Goal: Task Accomplishment & Management: Use online tool/utility

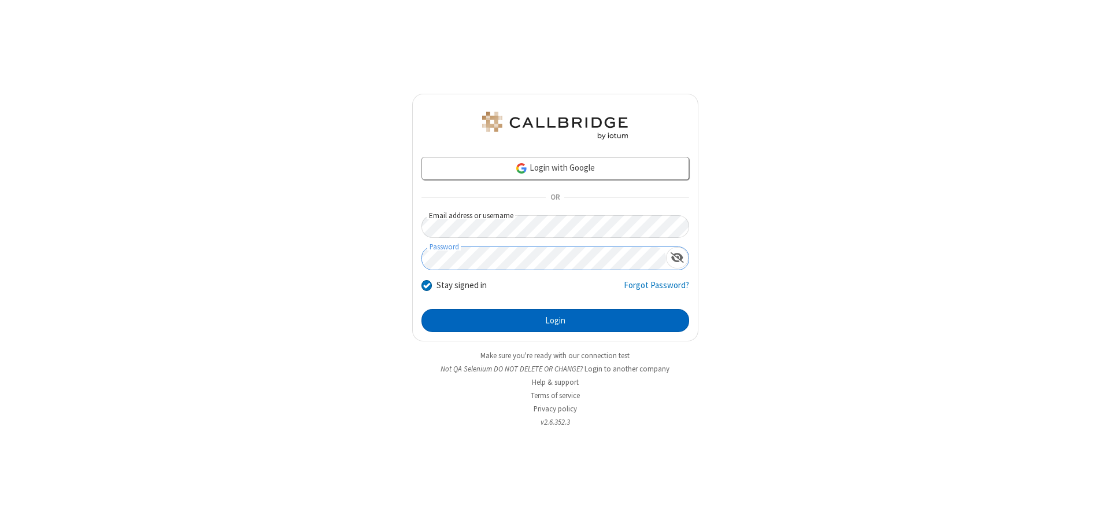
click at [555, 320] on button "Login" at bounding box center [555, 320] width 268 height 23
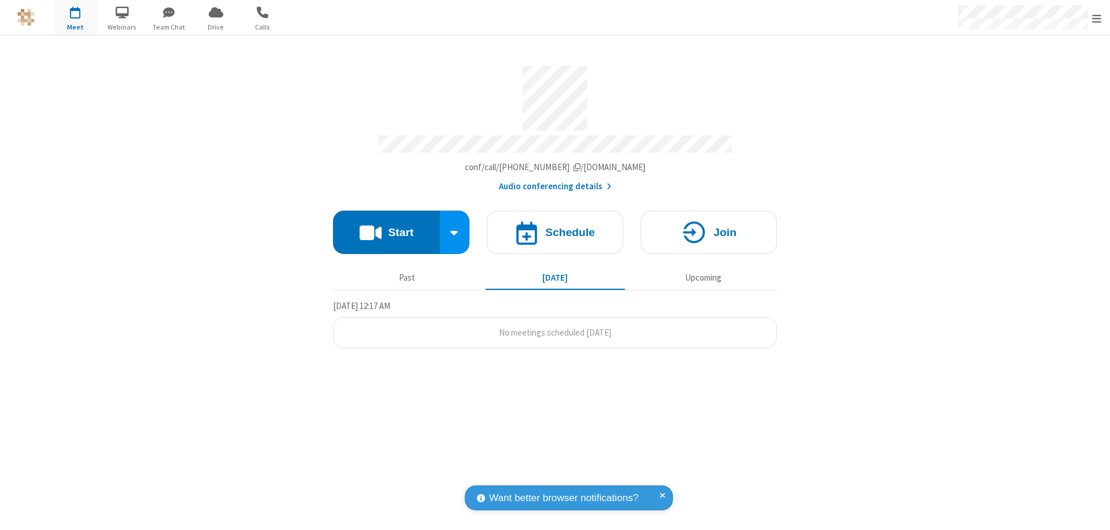
click at [1097, 18] on span "Open menu" at bounding box center [1096, 19] width 9 height 12
click at [216, 27] on span "Drive" at bounding box center [215, 27] width 43 height 10
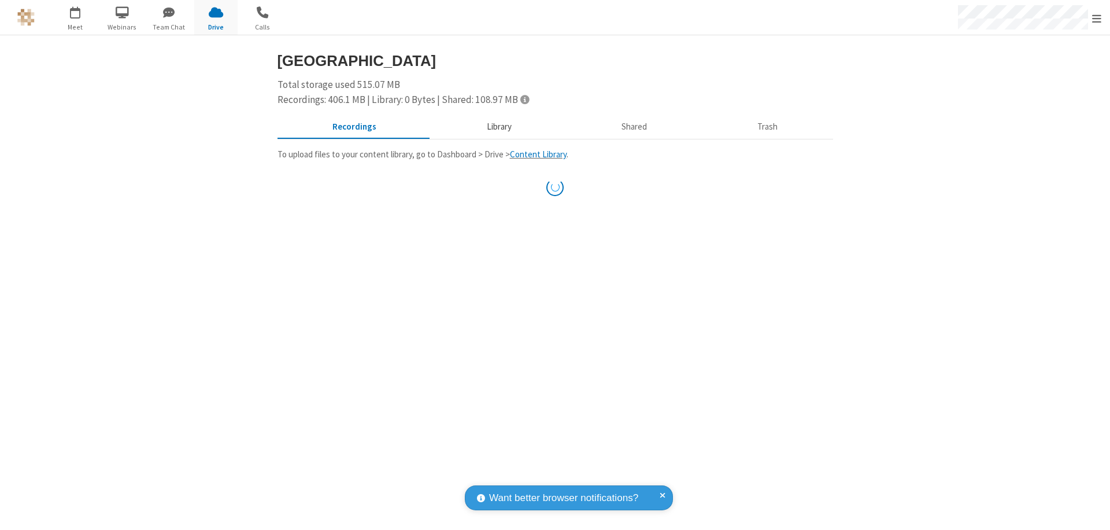
click at [497, 127] on button "Library" at bounding box center [498, 127] width 135 height 22
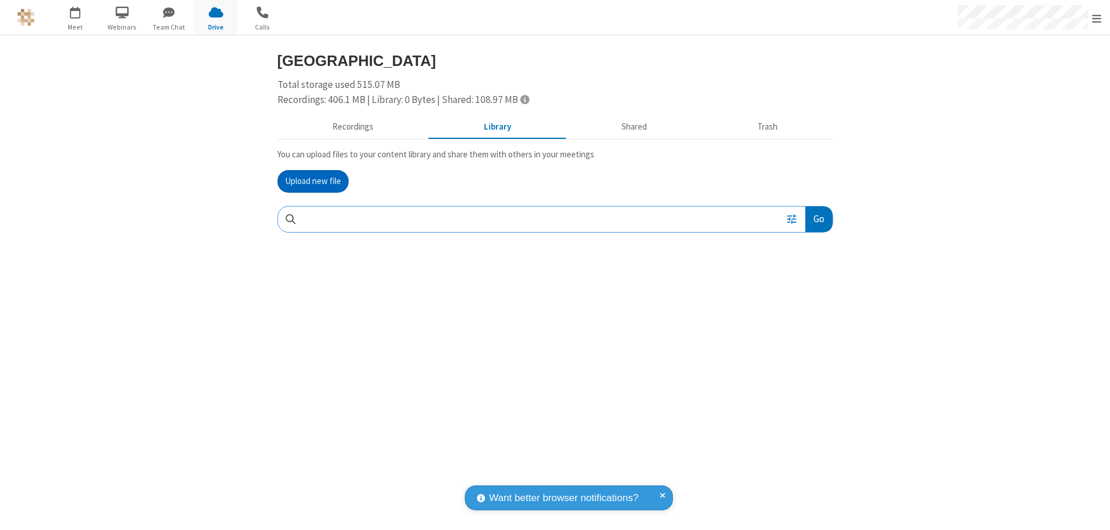
click at [313, 181] on button "Upload new file" at bounding box center [313, 181] width 71 height 23
